Goal: Transaction & Acquisition: Purchase product/service

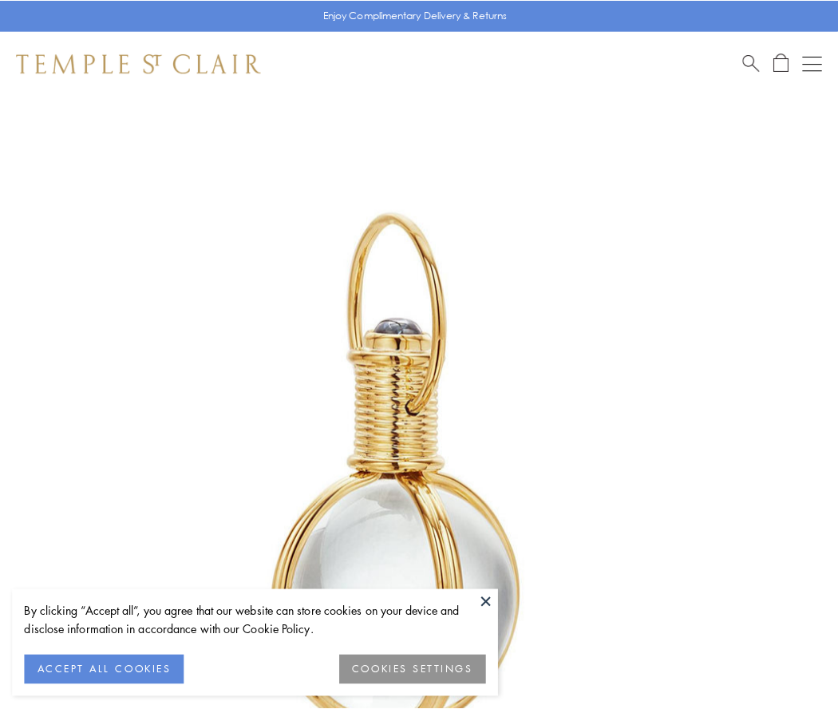
scroll to position [417, 0]
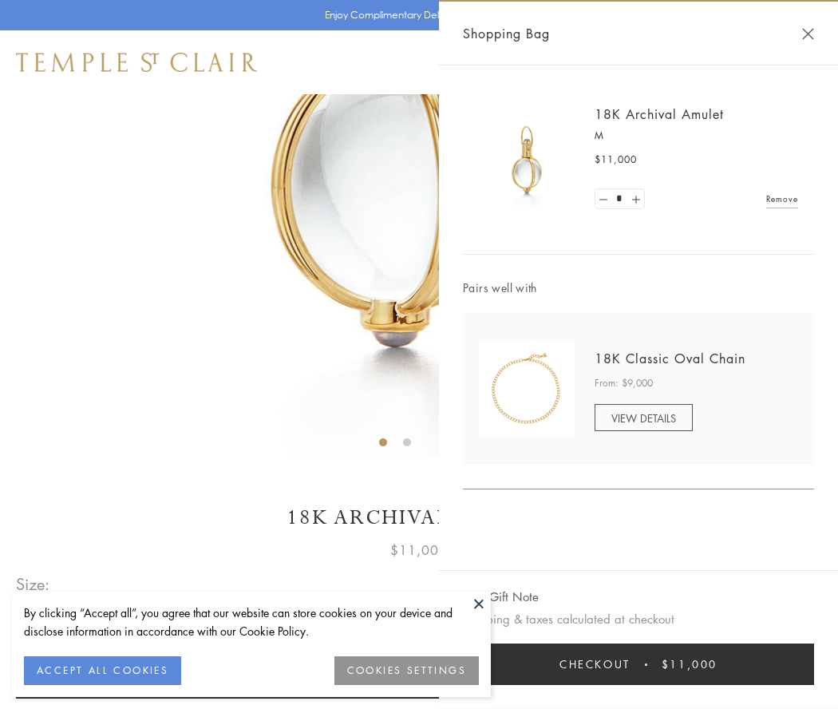
click at [639, 664] on button "Checkout $11,000" at bounding box center [638, 665] width 351 height 42
